Goal: Task Accomplishment & Management: Use online tool/utility

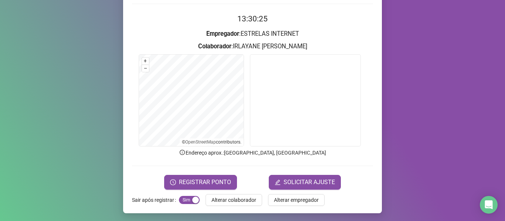
scroll to position [67, 0]
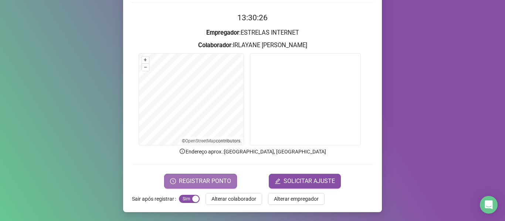
click at [192, 176] on button "REGISTRAR PONTO" at bounding box center [200, 181] width 73 height 15
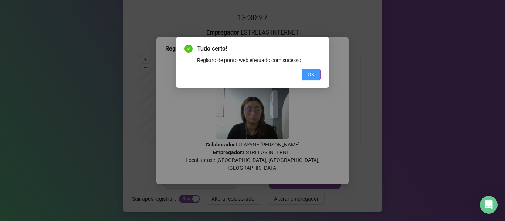
click at [312, 69] on button "OK" at bounding box center [310, 75] width 19 height 12
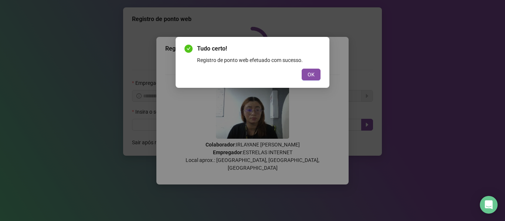
scroll to position [0, 0]
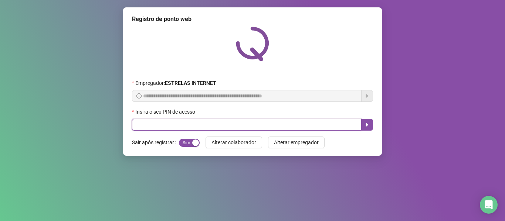
click at [183, 120] on input "text" at bounding box center [246, 125] width 229 height 12
type input "*****"
click at [366, 123] on icon "caret-right" at bounding box center [367, 125] width 6 height 6
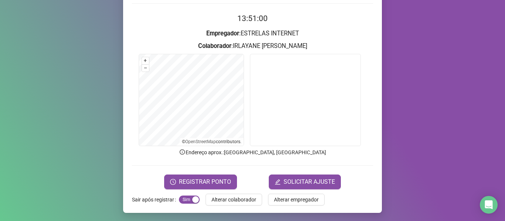
scroll to position [67, 0]
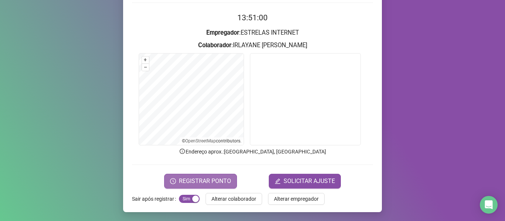
click at [199, 183] on span "REGISTRAR PONTO" at bounding box center [205, 181] width 52 height 9
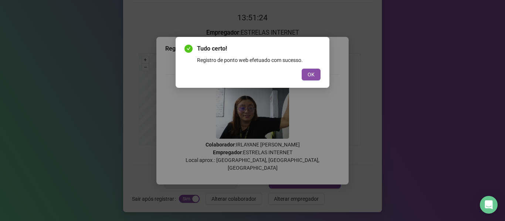
click at [310, 67] on div "Tudo certo! Registro de ponto web efetuado com sucesso. OK" at bounding box center [252, 62] width 136 height 36
click at [310, 71] on span "OK" at bounding box center [310, 75] width 7 height 8
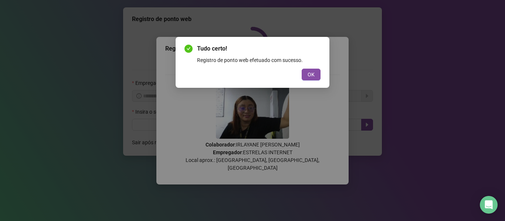
scroll to position [0, 0]
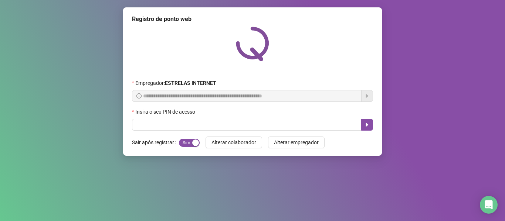
click at [302, 115] on div "Insira o seu PIN de acesso" at bounding box center [252, 113] width 241 height 11
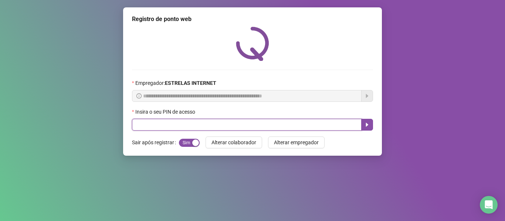
click at [312, 123] on input "text" at bounding box center [246, 125] width 229 height 12
type input "*****"
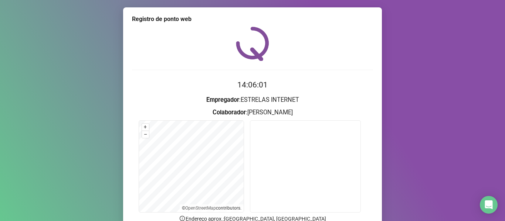
scroll to position [67, 0]
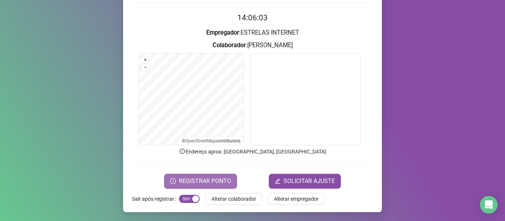
click at [214, 181] on span "REGISTRAR PONTO" at bounding box center [205, 181] width 52 height 9
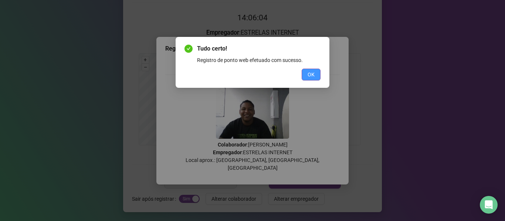
click at [312, 70] on button "OK" at bounding box center [310, 75] width 19 height 12
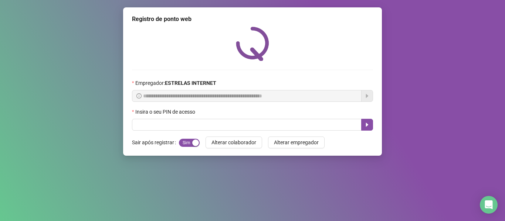
scroll to position [0, 0]
click at [192, 141] on span "Sim Não" at bounding box center [189, 143] width 21 height 8
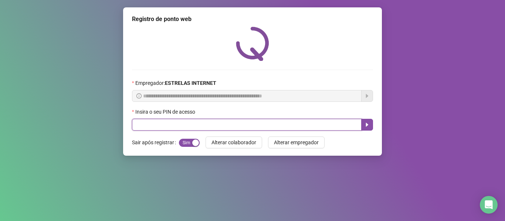
click at [196, 123] on input "text" at bounding box center [246, 125] width 229 height 12
type input "*****"
click at [365, 124] on icon "caret-right" at bounding box center [367, 125] width 6 height 6
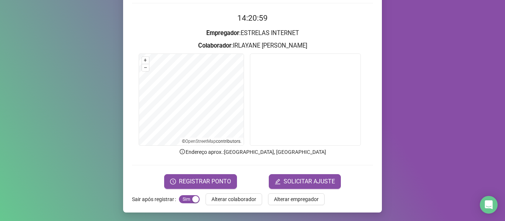
scroll to position [67, 0]
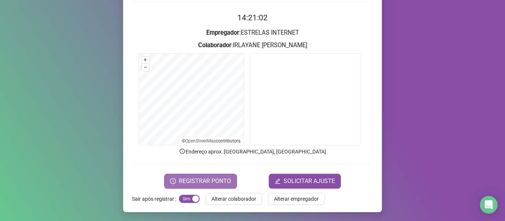
click at [212, 184] on span "REGISTRAR PONTO" at bounding box center [205, 181] width 52 height 9
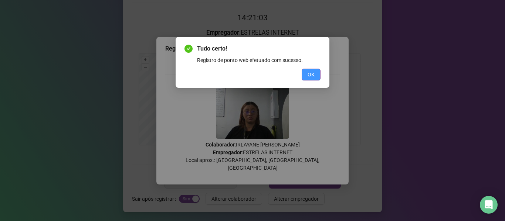
click at [319, 76] on button "OK" at bounding box center [310, 75] width 19 height 12
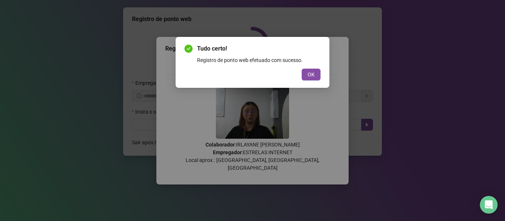
scroll to position [0, 0]
